Goal: Find specific page/section: Find specific page/section

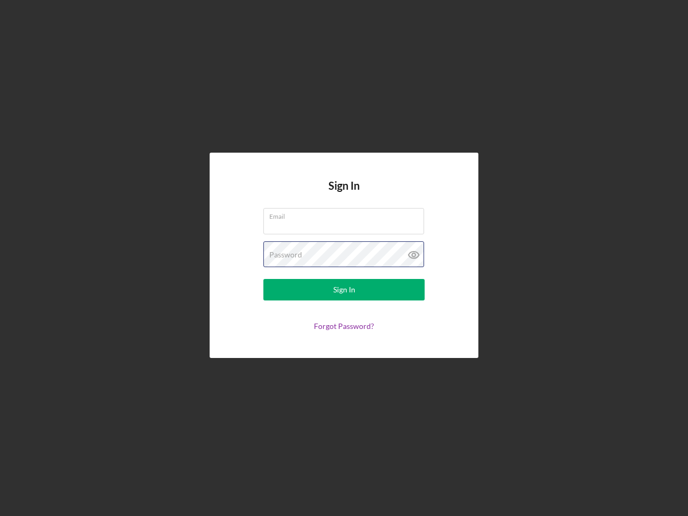
click at [344, 258] on div "Password" at bounding box center [343, 254] width 161 height 27
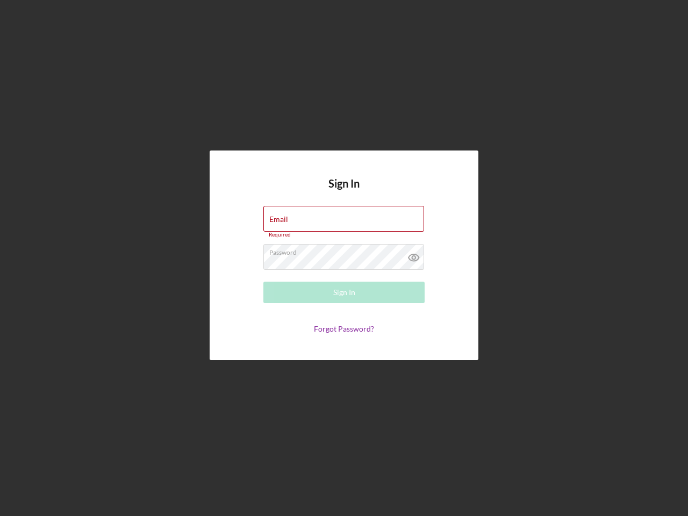
click at [414, 255] on icon at bounding box center [413, 257] width 27 height 27
